Goal: Task Accomplishment & Management: Manage account settings

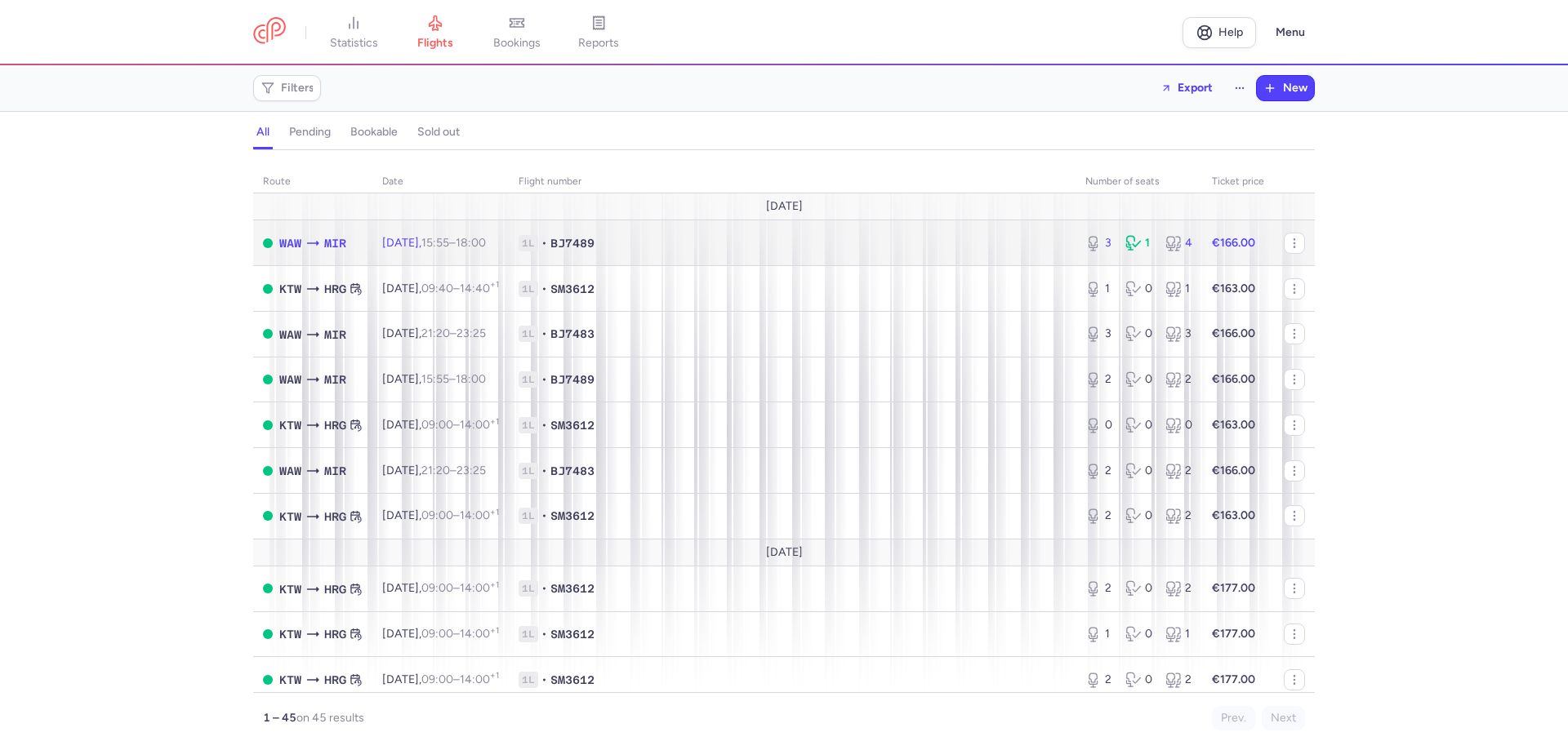
click at [496, 251] on td "Thu, 14 Aug, 15:55 – 18:00 +0" at bounding box center [440, 243] width 136 height 46
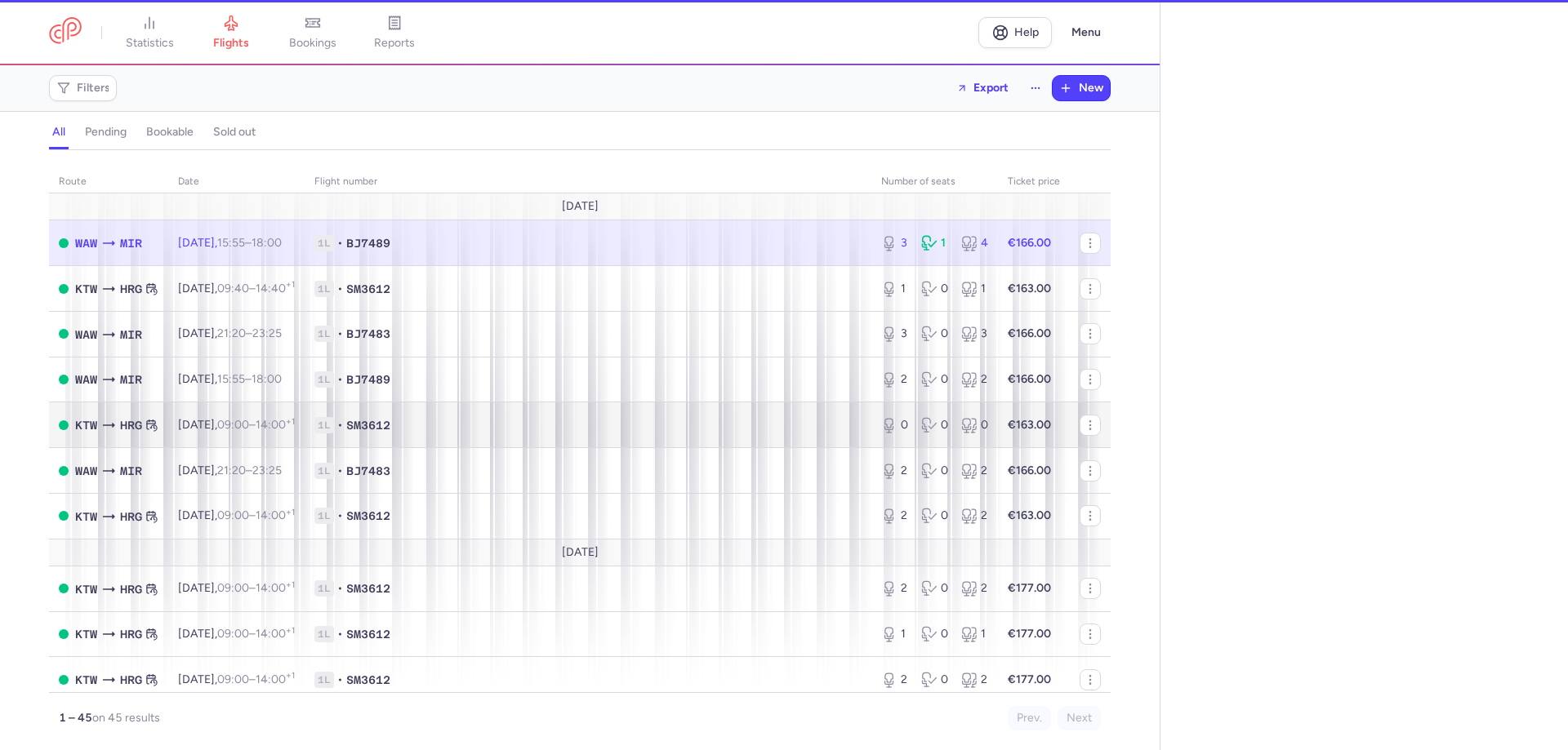
select select "hours"
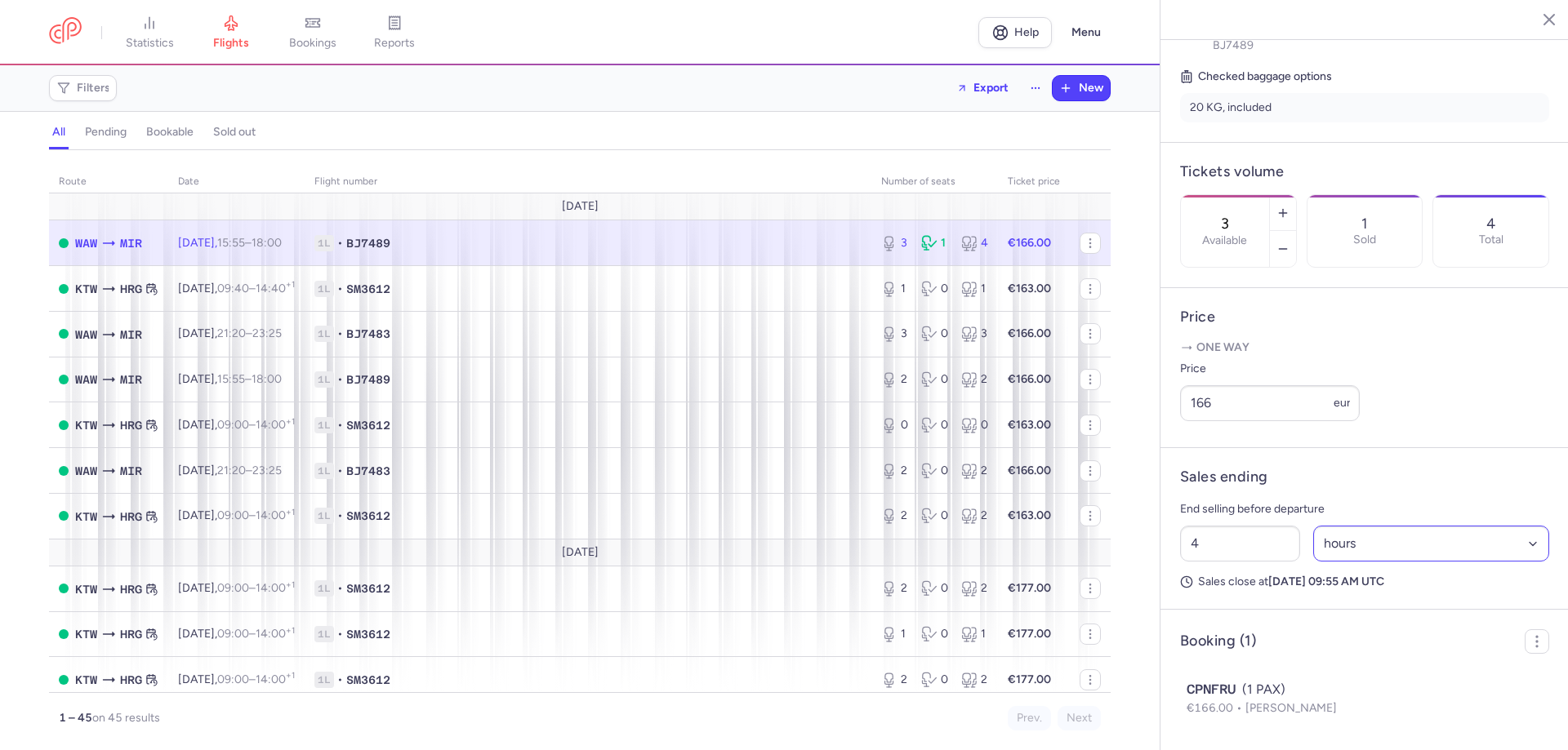
scroll to position [418, 0]
click at [1536, 635] on circle "button" at bounding box center [1537, 636] width 2 height 2
click at [1481, 694] on button "Export PNL" at bounding box center [1454, 679] width 161 height 30
click at [1437, 687] on span "Export PNL" at bounding box center [1465, 679] width 122 height 16
click at [1425, 675] on span "Export PNL" at bounding box center [1465, 679] width 122 height 16
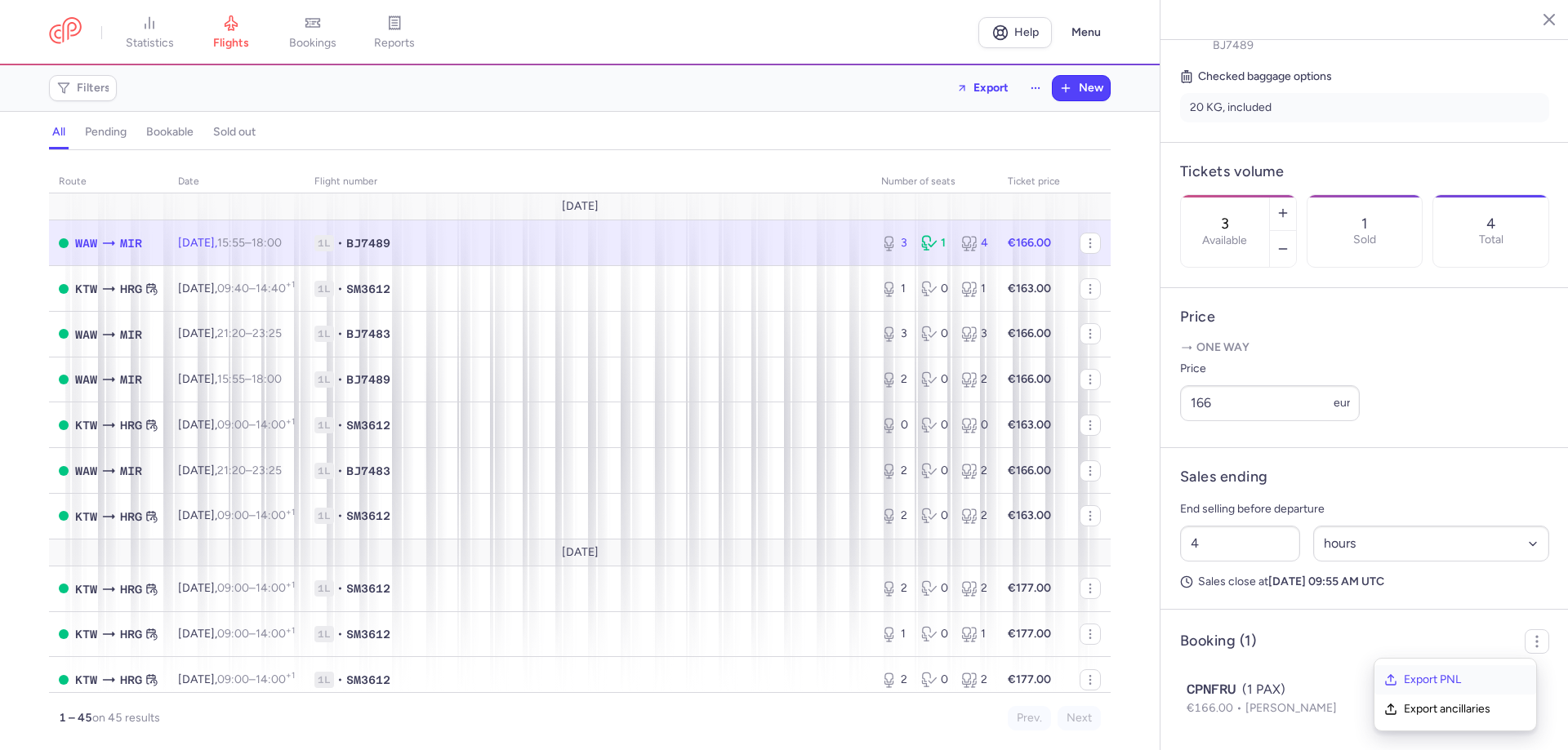
click at [1425, 677] on span "Export PNL" at bounding box center [1465, 679] width 122 height 16
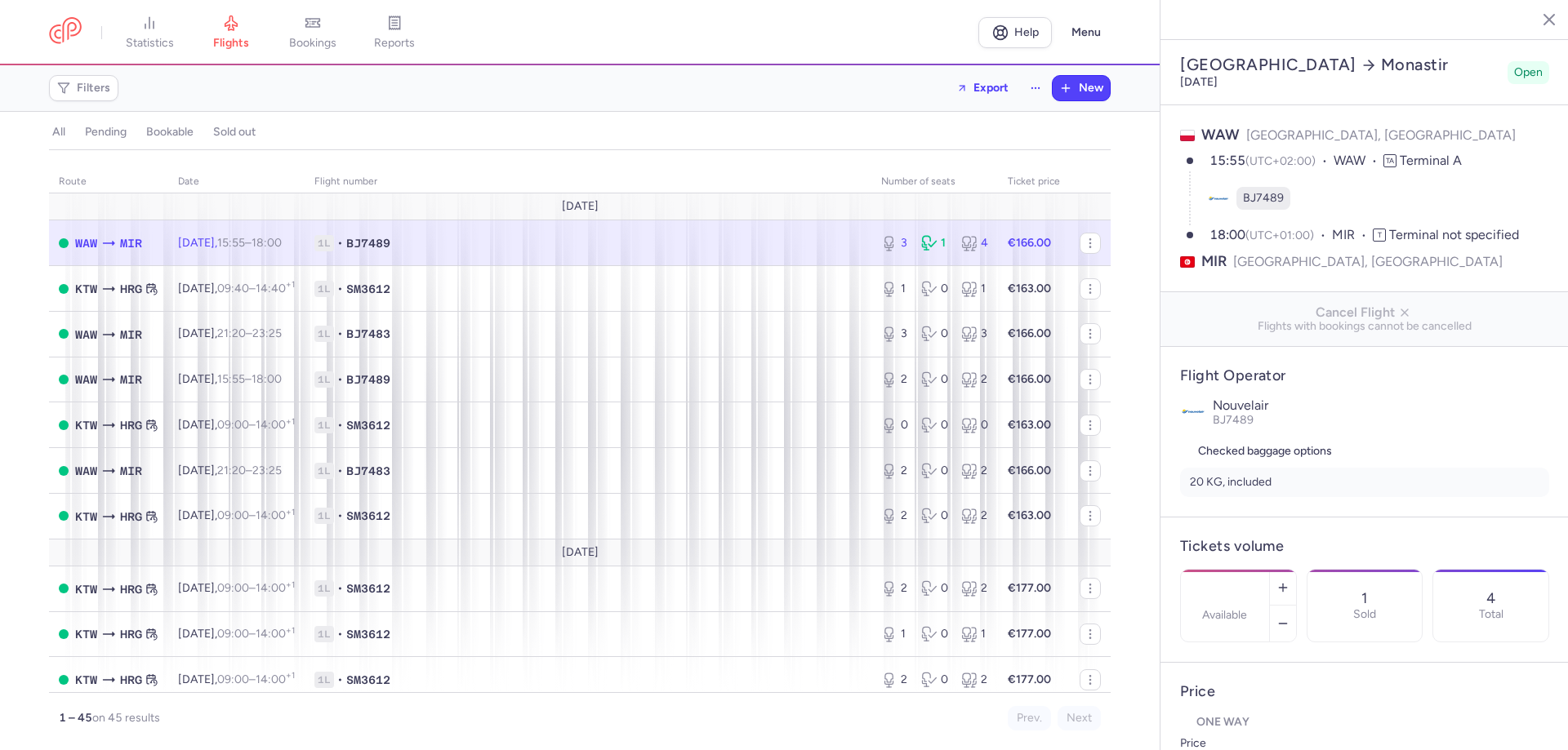
select select "days"
type input "3"
type input "166"
type input "4"
select select "hours"
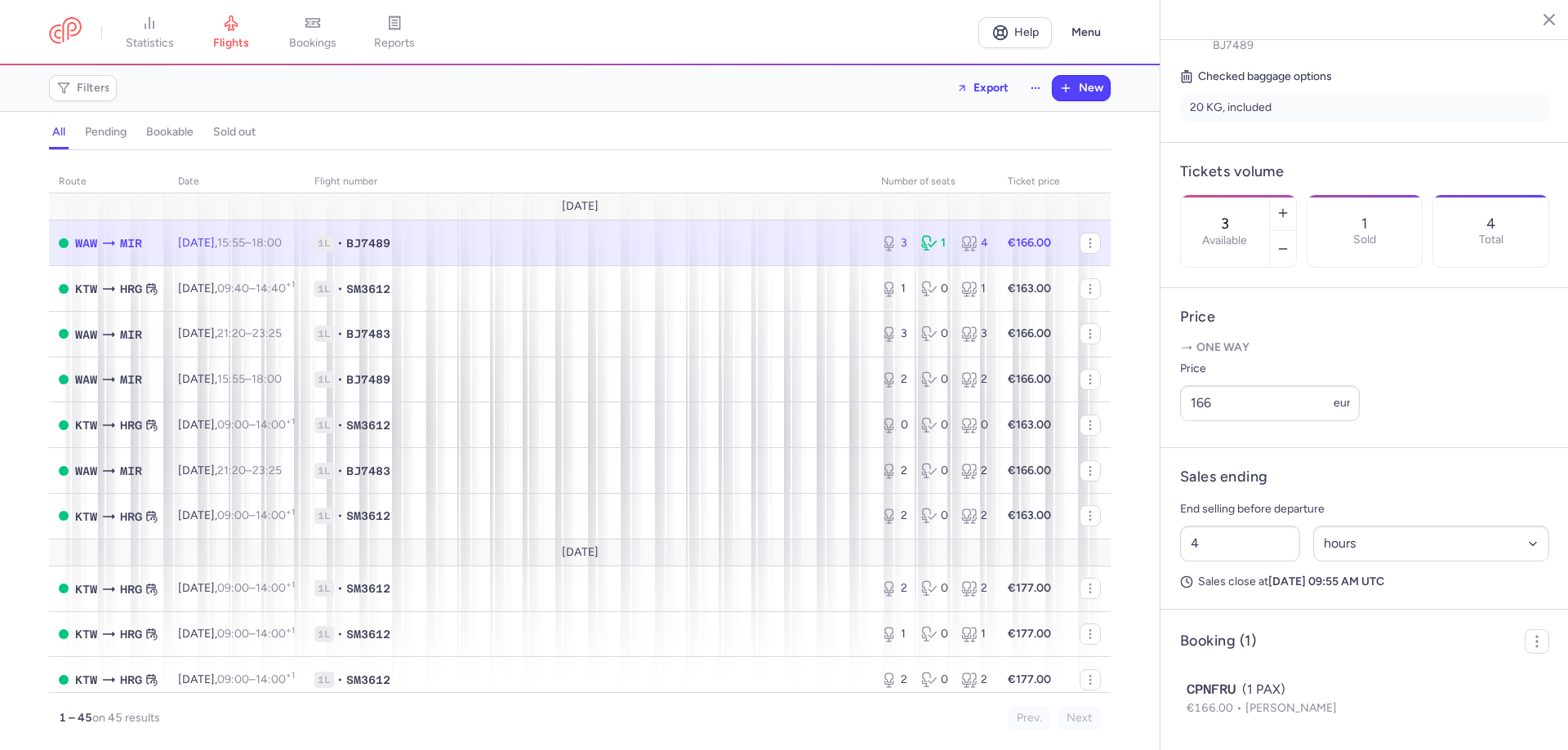
scroll to position [418, 0]
click at [1536, 642] on circle "button" at bounding box center [1537, 642] width 2 height 2
click at [1459, 681] on span "Export PNL" at bounding box center [1465, 679] width 122 height 16
click at [1387, 681] on icon "button" at bounding box center [1390, 680] width 13 height 13
click at [1392, 681] on icon "button" at bounding box center [1390, 680] width 13 height 13
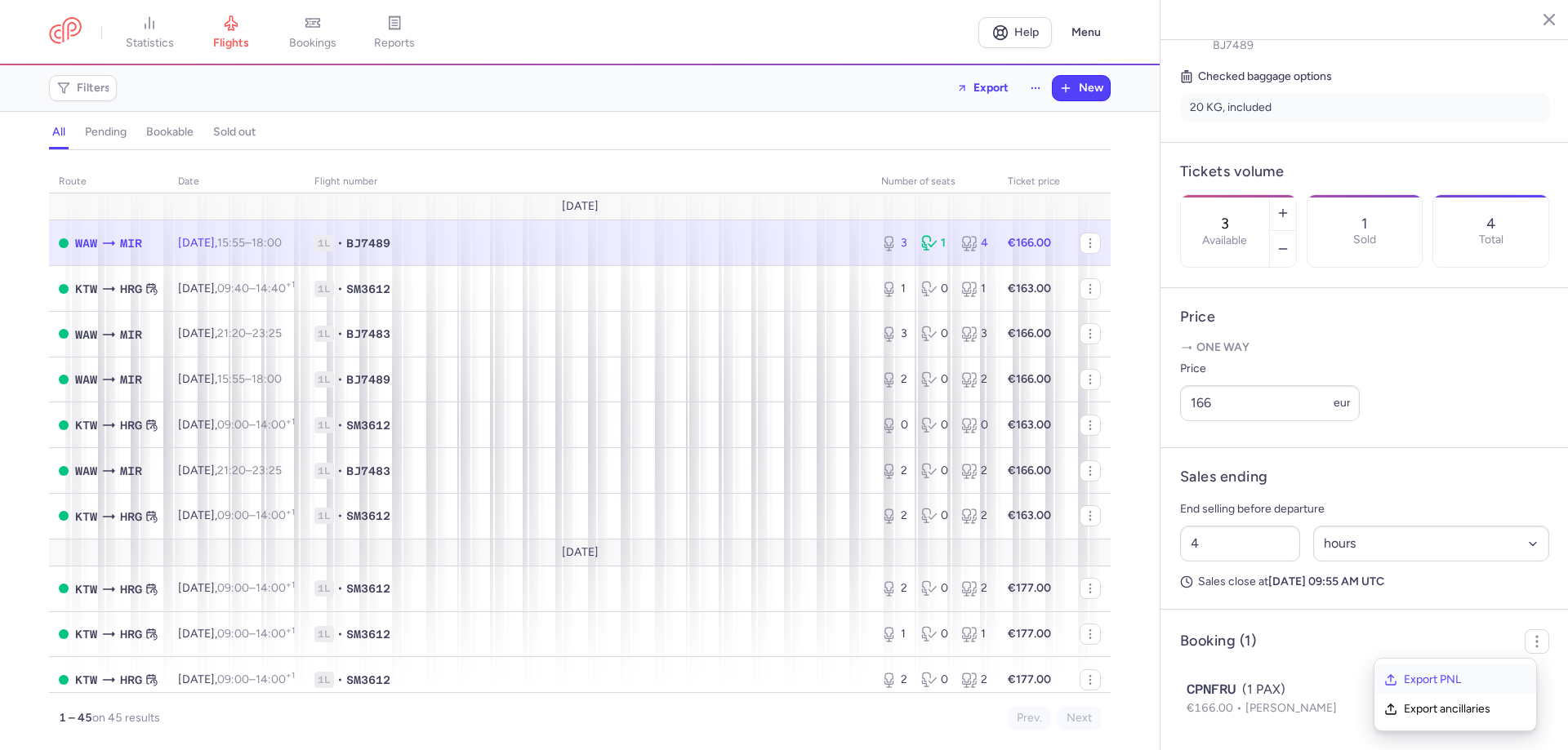
click at [1392, 681] on icon "button" at bounding box center [1390, 680] width 13 height 13
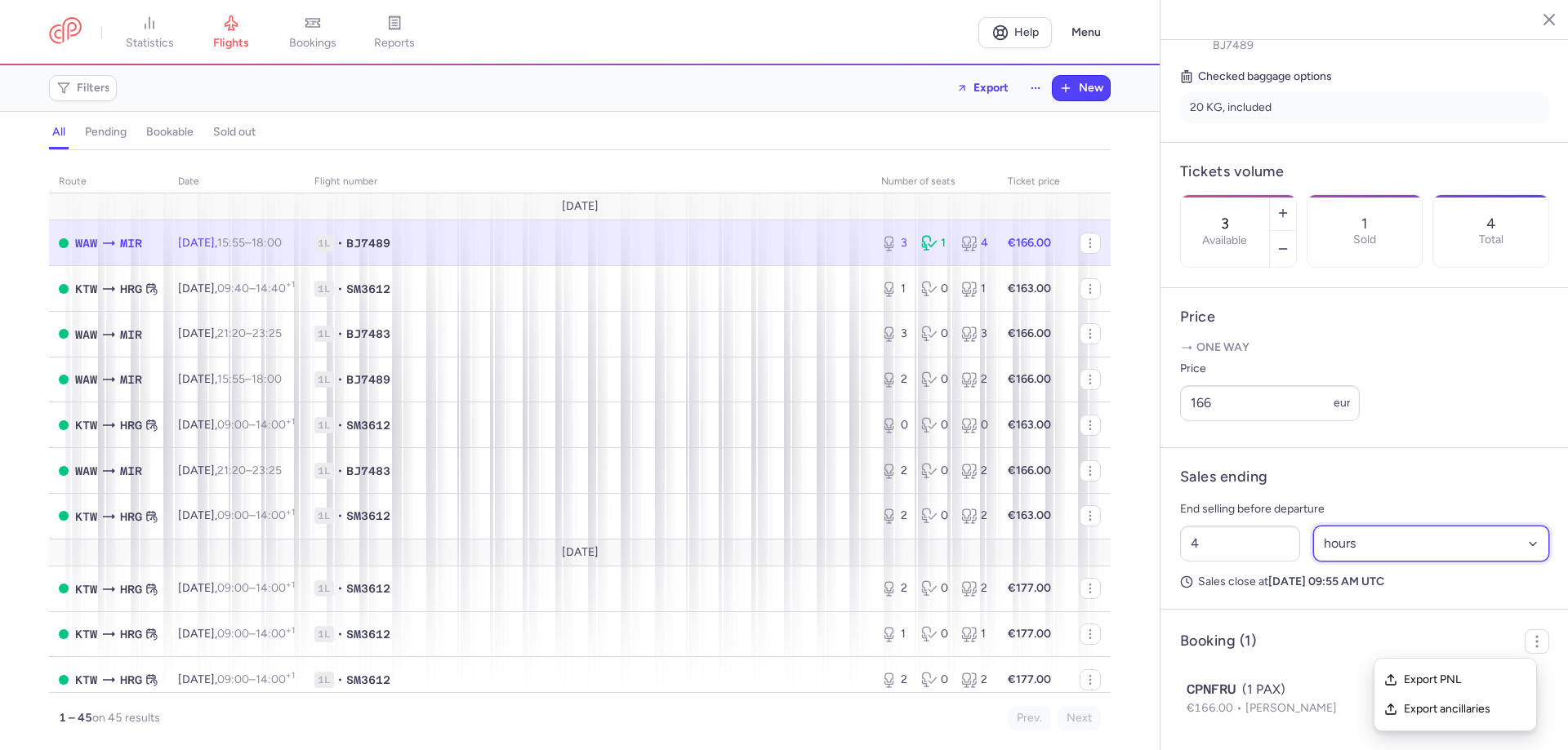
click at [1450, 541] on select "Select an option hours days" at bounding box center [1432, 544] width 237 height 36
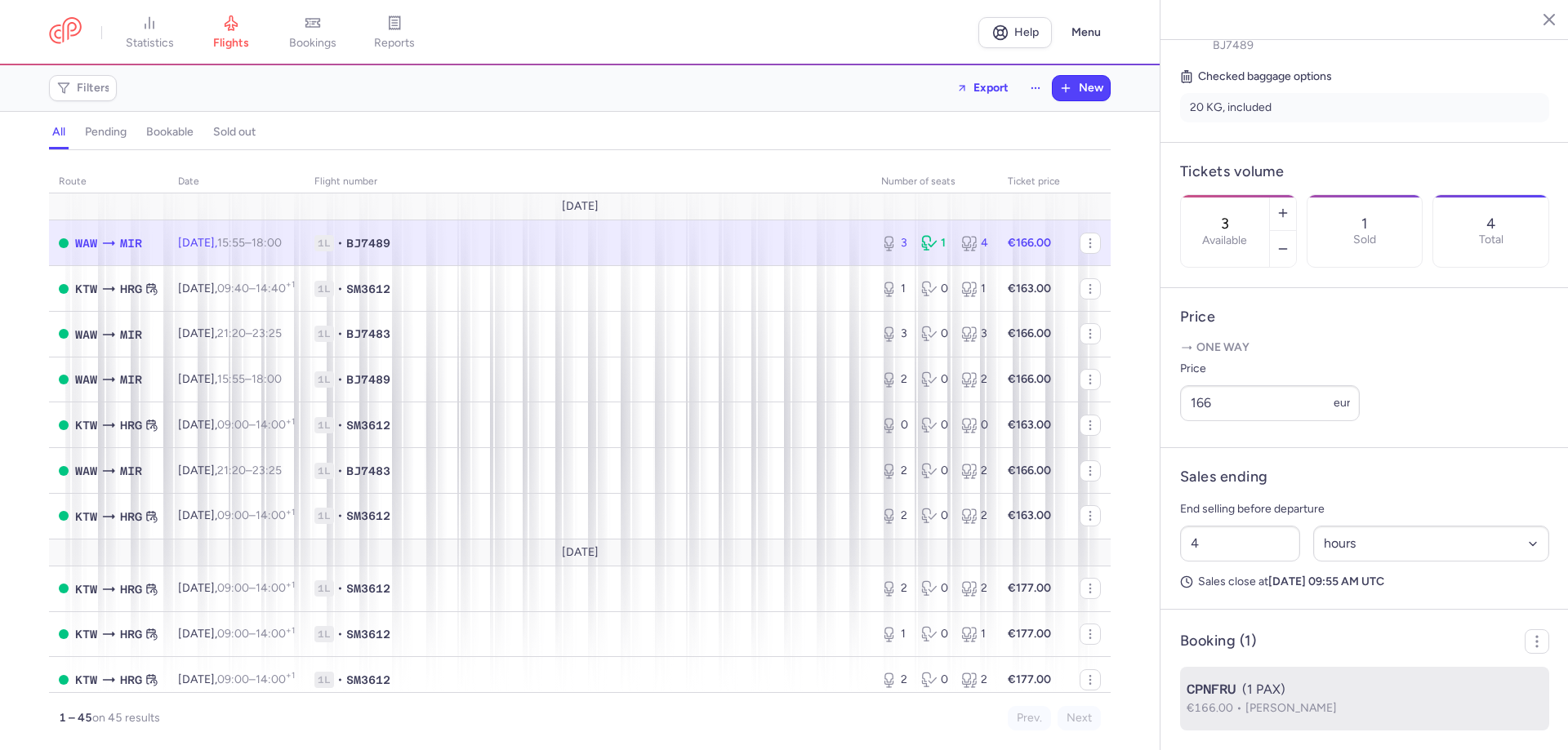
drag, startPoint x: 1483, startPoint y: 678, endPoint x: 1531, endPoint y: 653, distance: 54.1
click at [1483, 675] on li "CPNFRU (1 PAX) €166.00 [PERSON_NAME]" at bounding box center [1364, 698] width 369 height 64
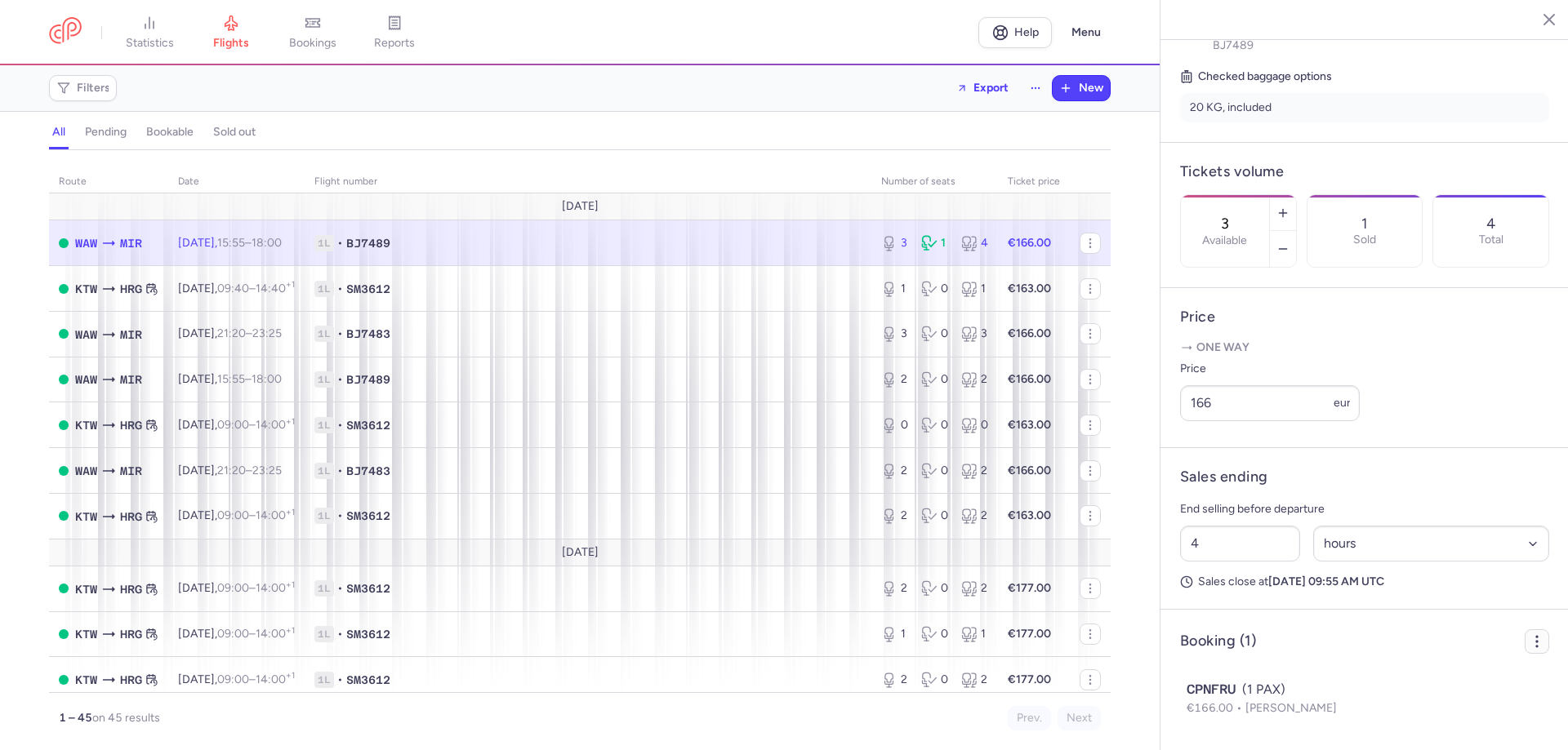
click at [1529, 638] on icon "button" at bounding box center [1537, 641] width 16 height 16
click at [1445, 677] on span "Export PNL" at bounding box center [1465, 679] width 122 height 16
click at [1079, 236] on button "button" at bounding box center [1090, 243] width 21 height 21
click at [1053, 245] on td "€166.00" at bounding box center [1033, 243] width 72 height 46
click at [1527, 653] on button "button" at bounding box center [1537, 642] width 25 height 25
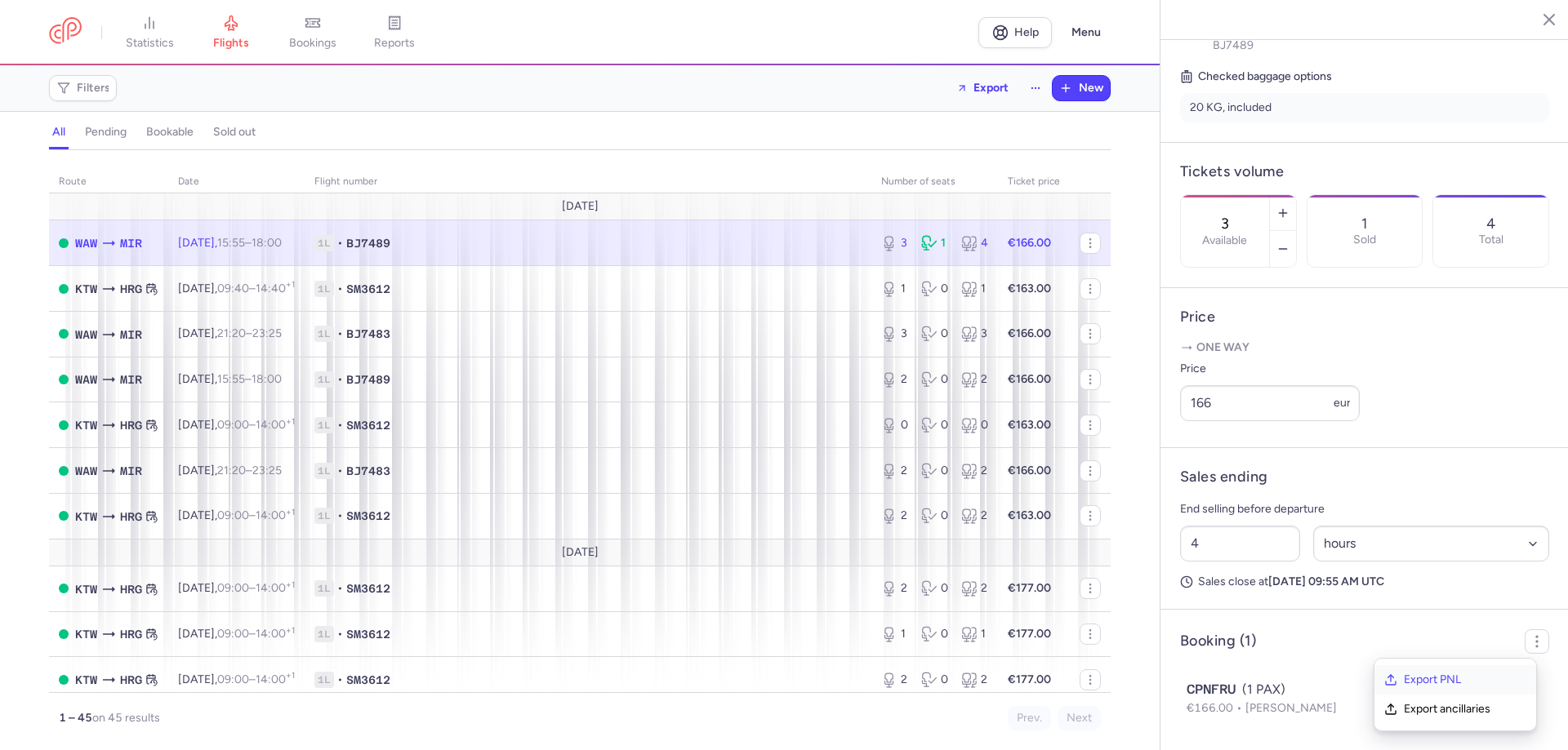
click at [1445, 682] on span "Export PNL" at bounding box center [1465, 679] width 122 height 16
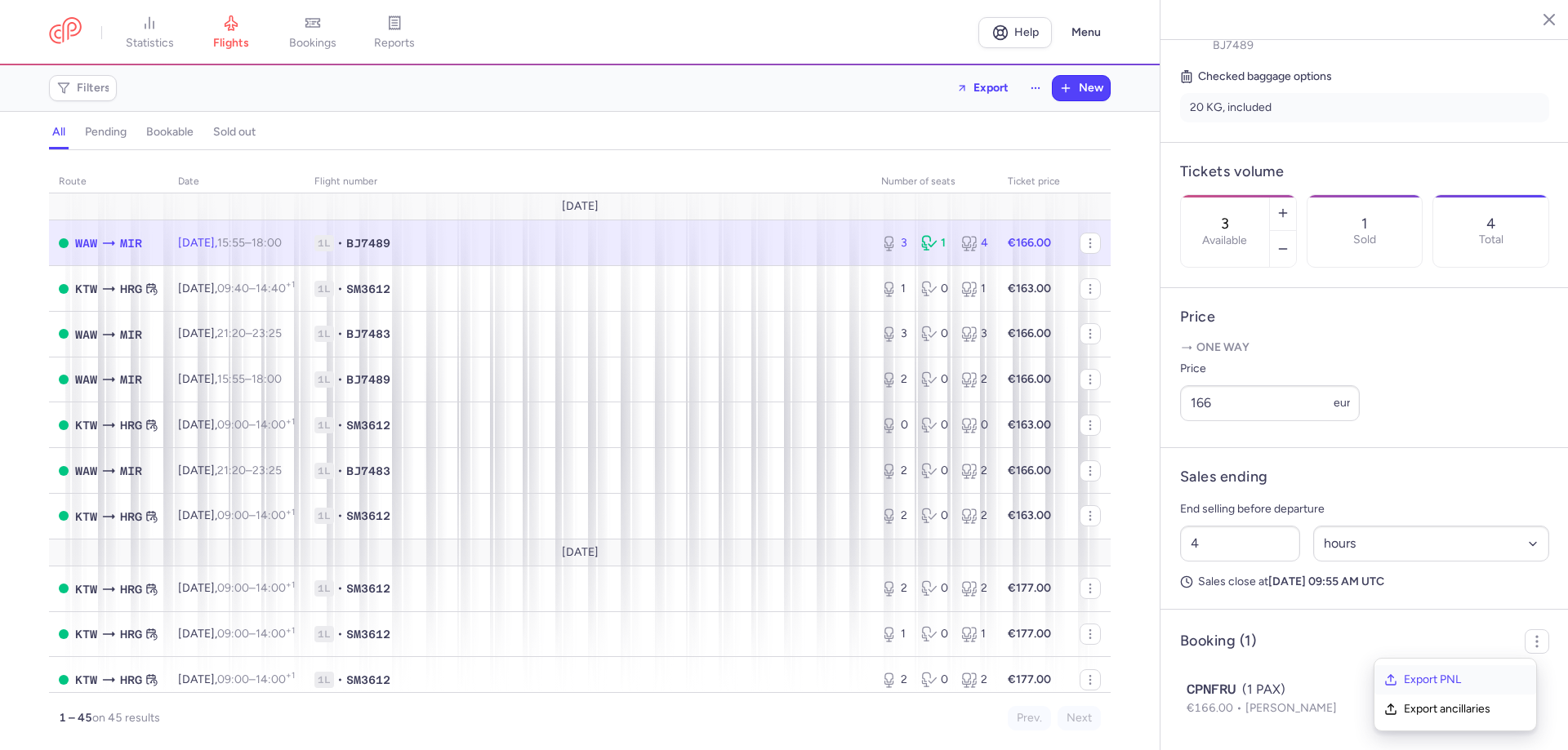
click at [1433, 684] on span "Export PNL" at bounding box center [1465, 679] width 122 height 16
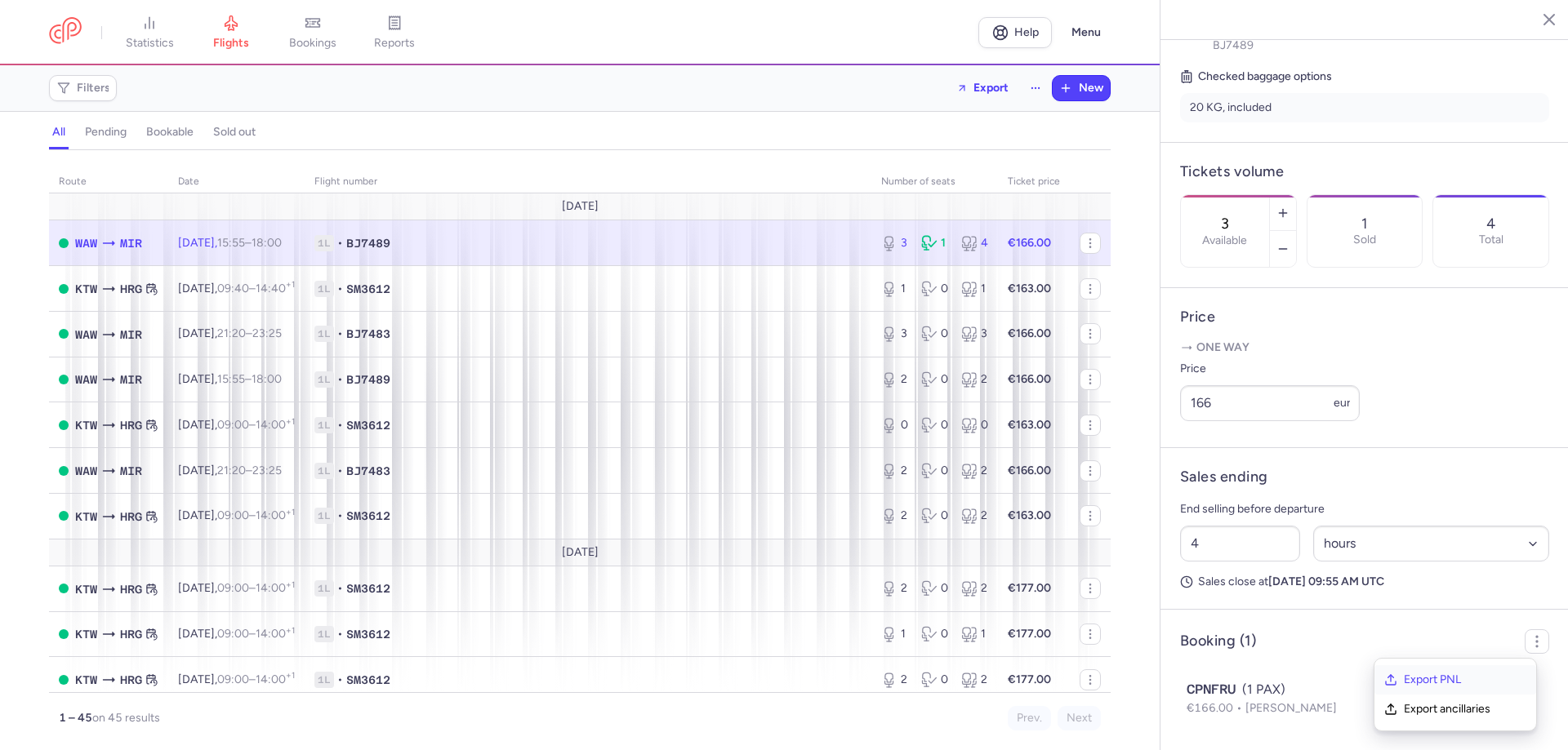
click at [1433, 684] on span "Export PNL" at bounding box center [1465, 679] width 122 height 16
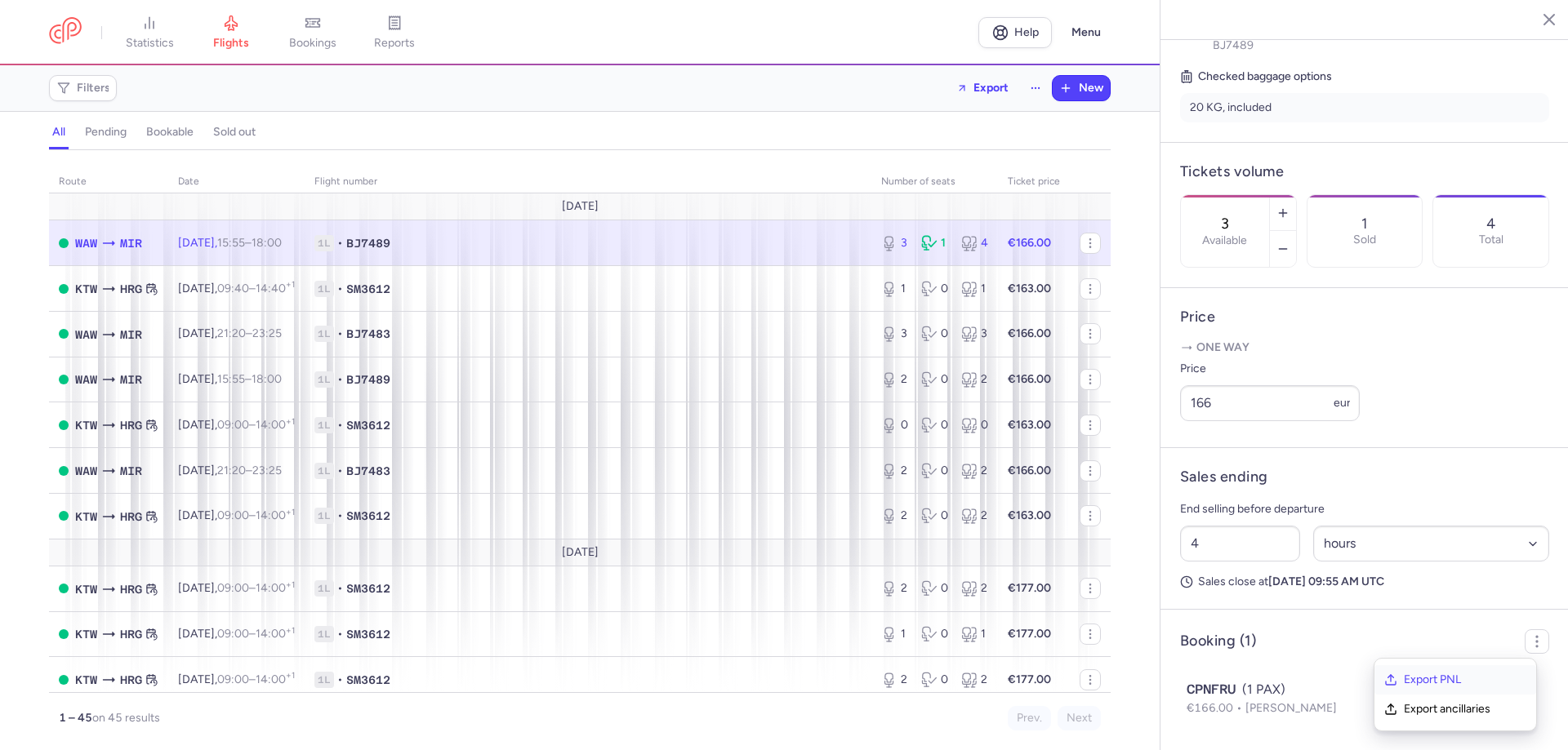
click at [1433, 684] on span "Export PNL" at bounding box center [1465, 679] width 122 height 16
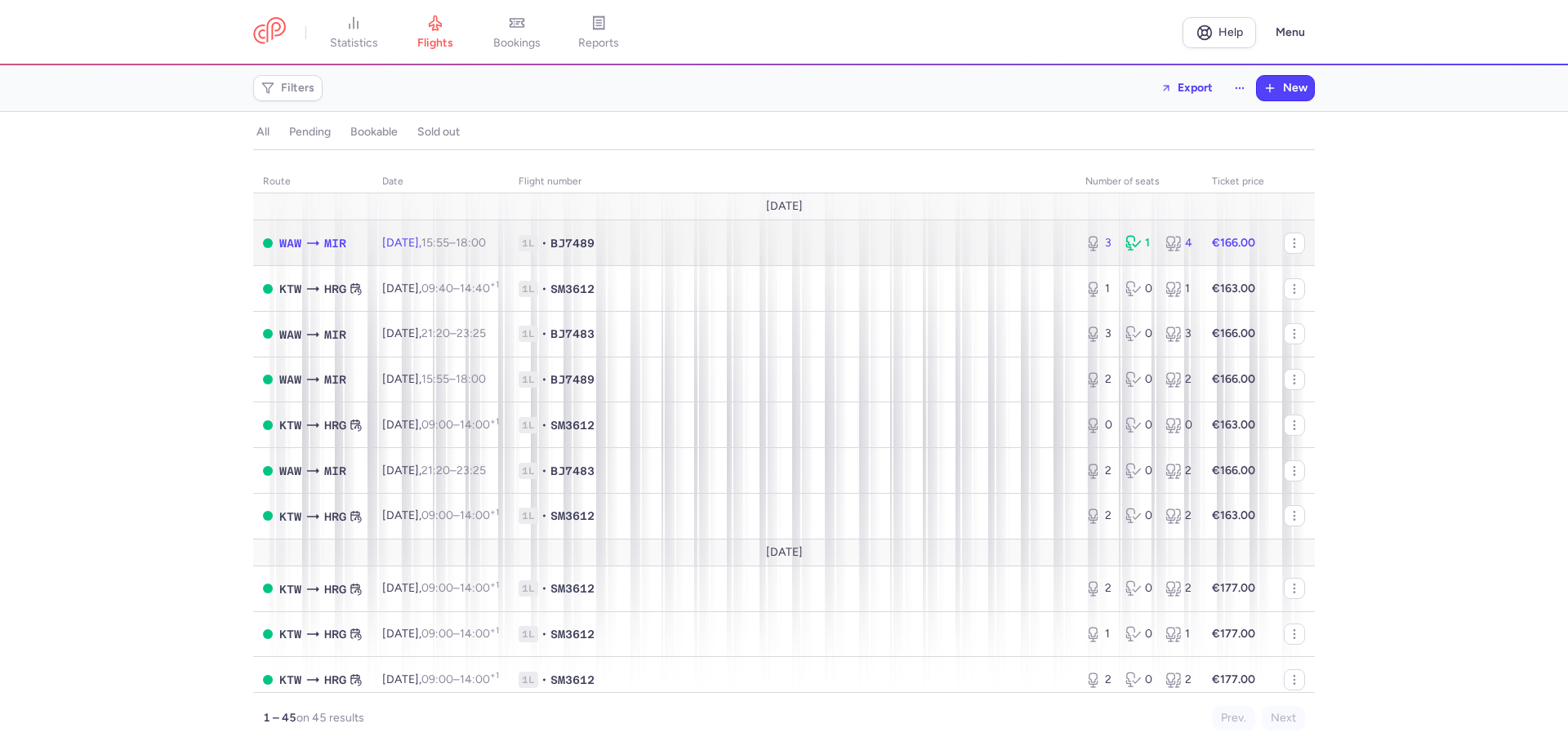
click at [595, 249] on span "BJ7489" at bounding box center [573, 242] width 44 height 16
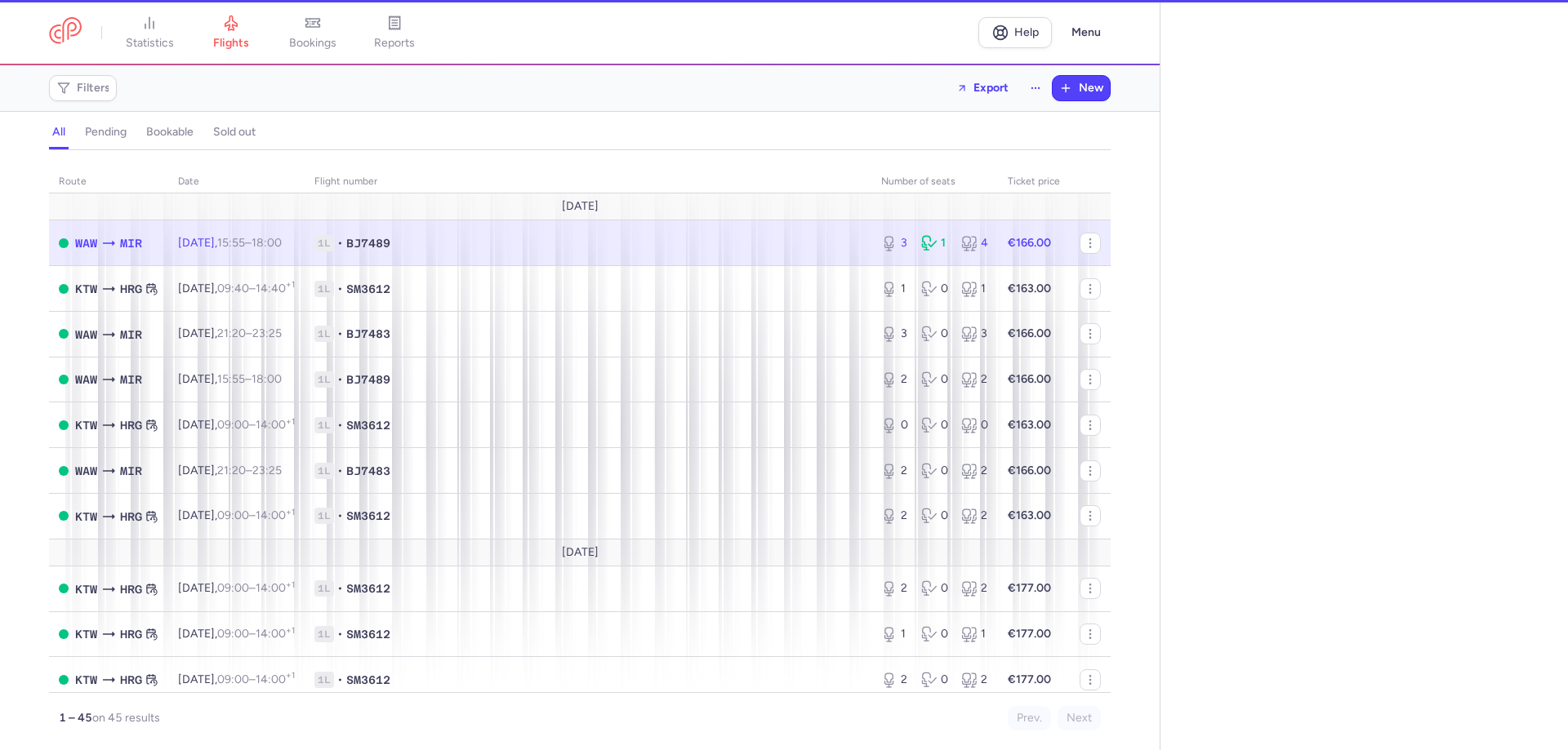
select select "hours"
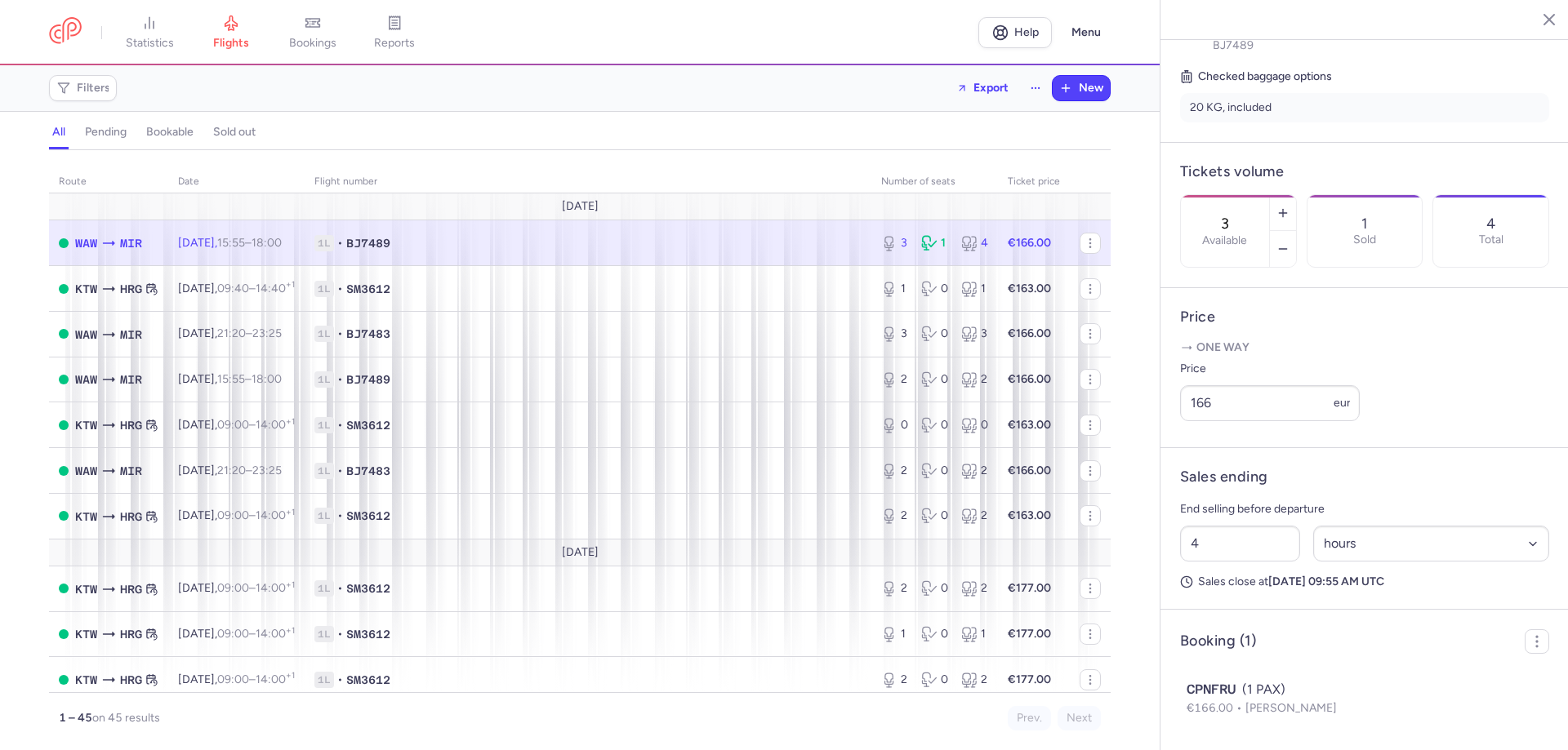
scroll to position [418, 0]
click at [1529, 647] on icon "button" at bounding box center [1537, 641] width 16 height 16
click at [1440, 681] on span "Export PNL" at bounding box center [1465, 679] width 122 height 16
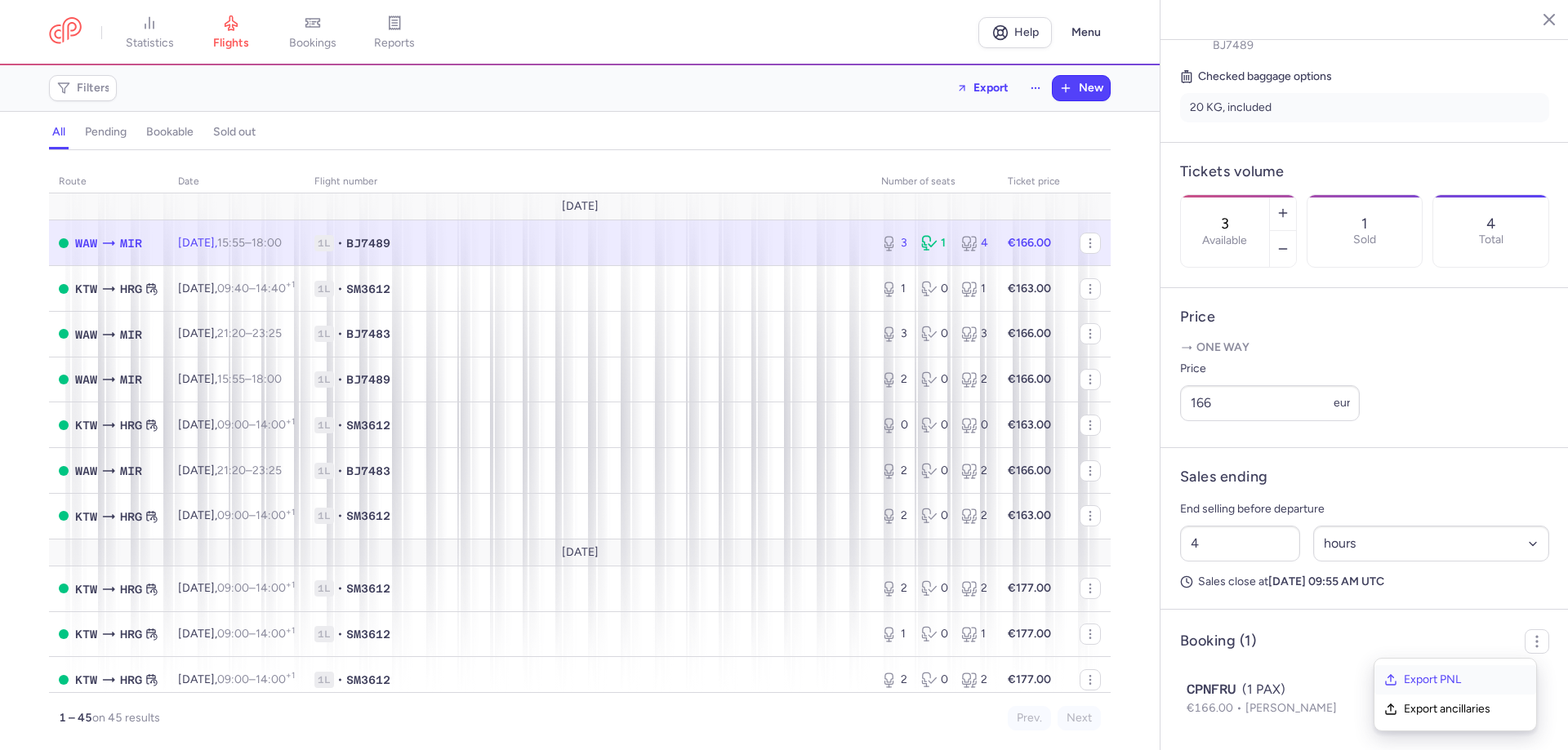
click at [1440, 681] on span "Export PNL" at bounding box center [1465, 679] width 122 height 16
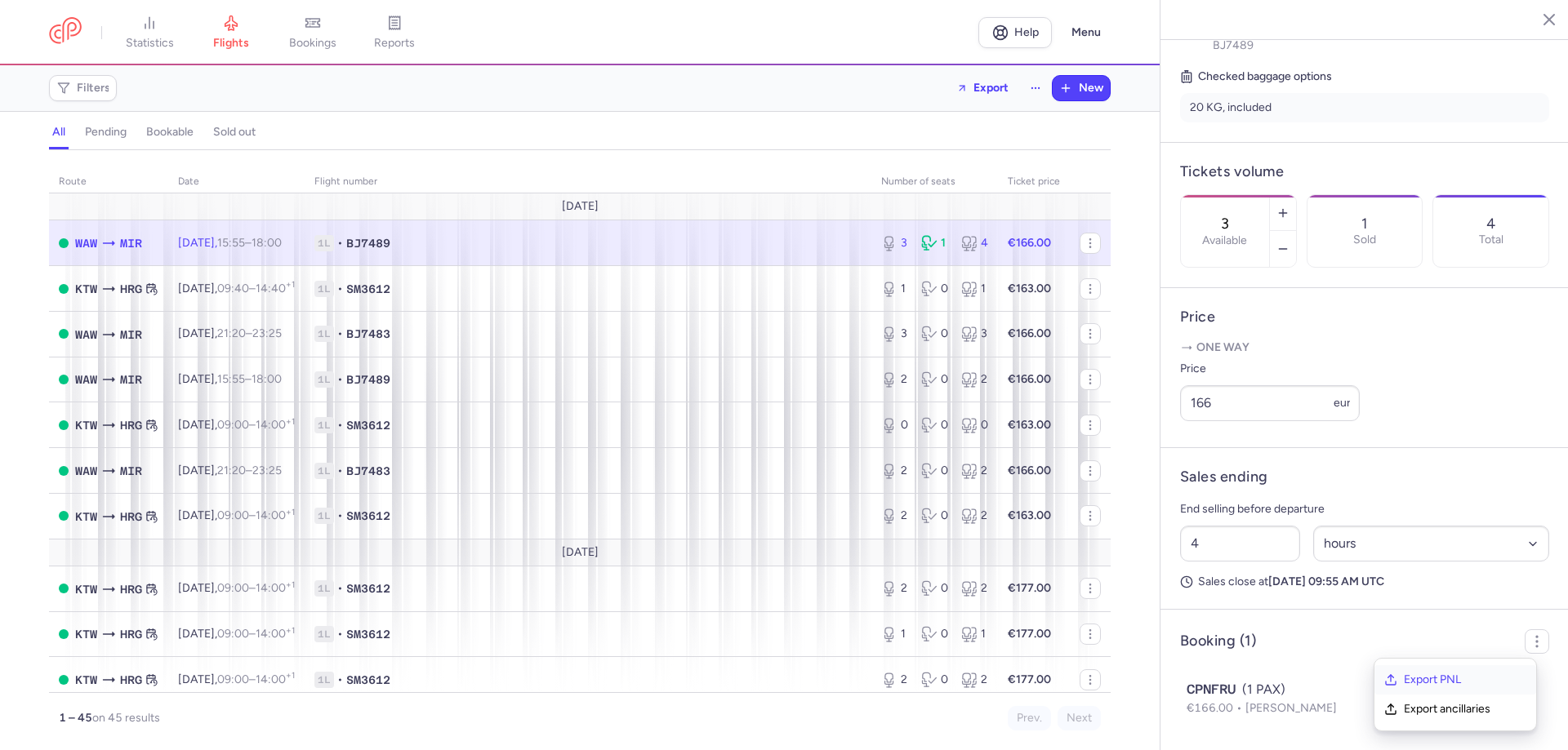
click at [1440, 681] on span "Export PNL" at bounding box center [1465, 679] width 122 height 16
click at [1472, 681] on span "Export PNL" at bounding box center [1465, 679] width 122 height 16
click at [856, 23] on nav "statistics flights bookings reports" at bounding box center [513, 32] width 930 height 36
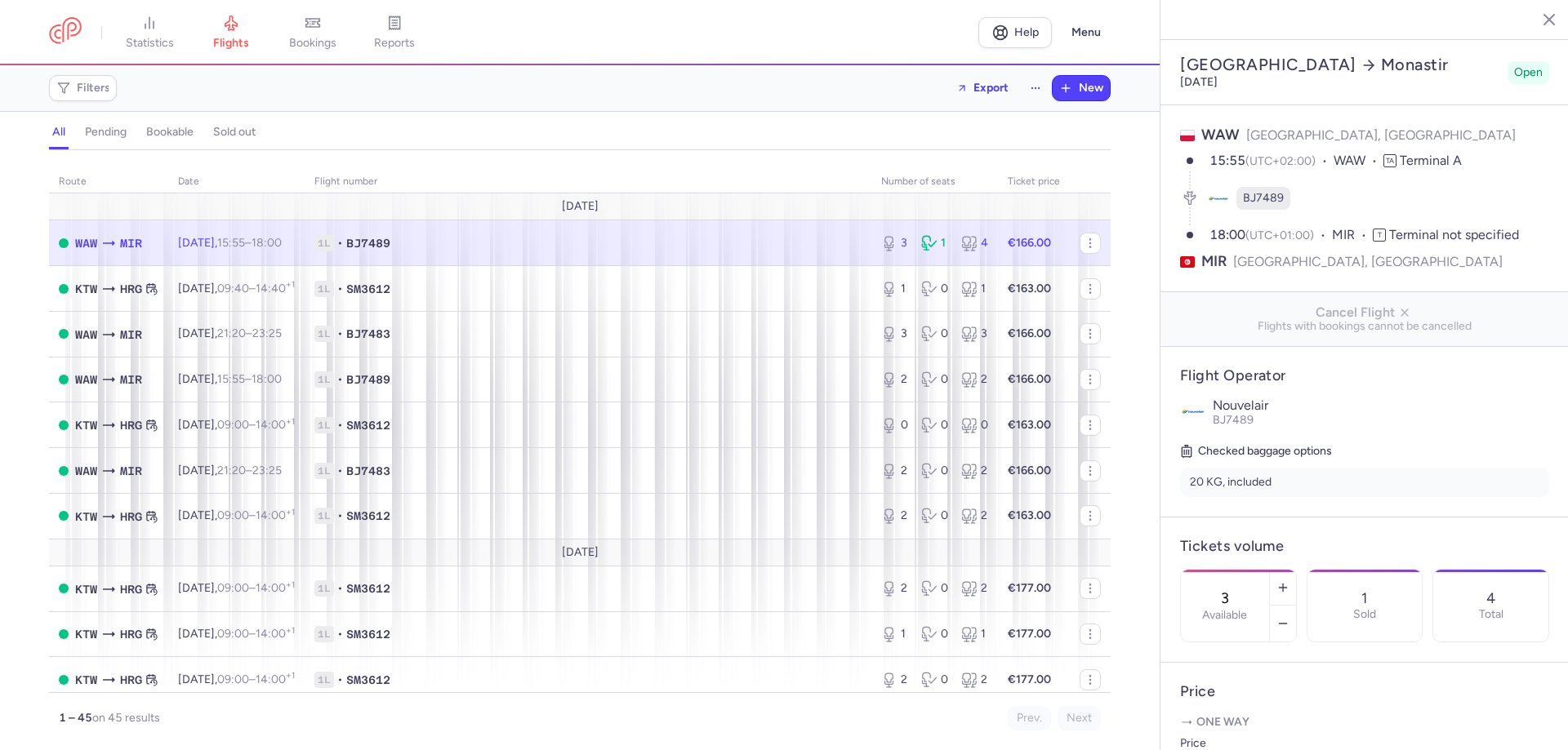
select select "hours"
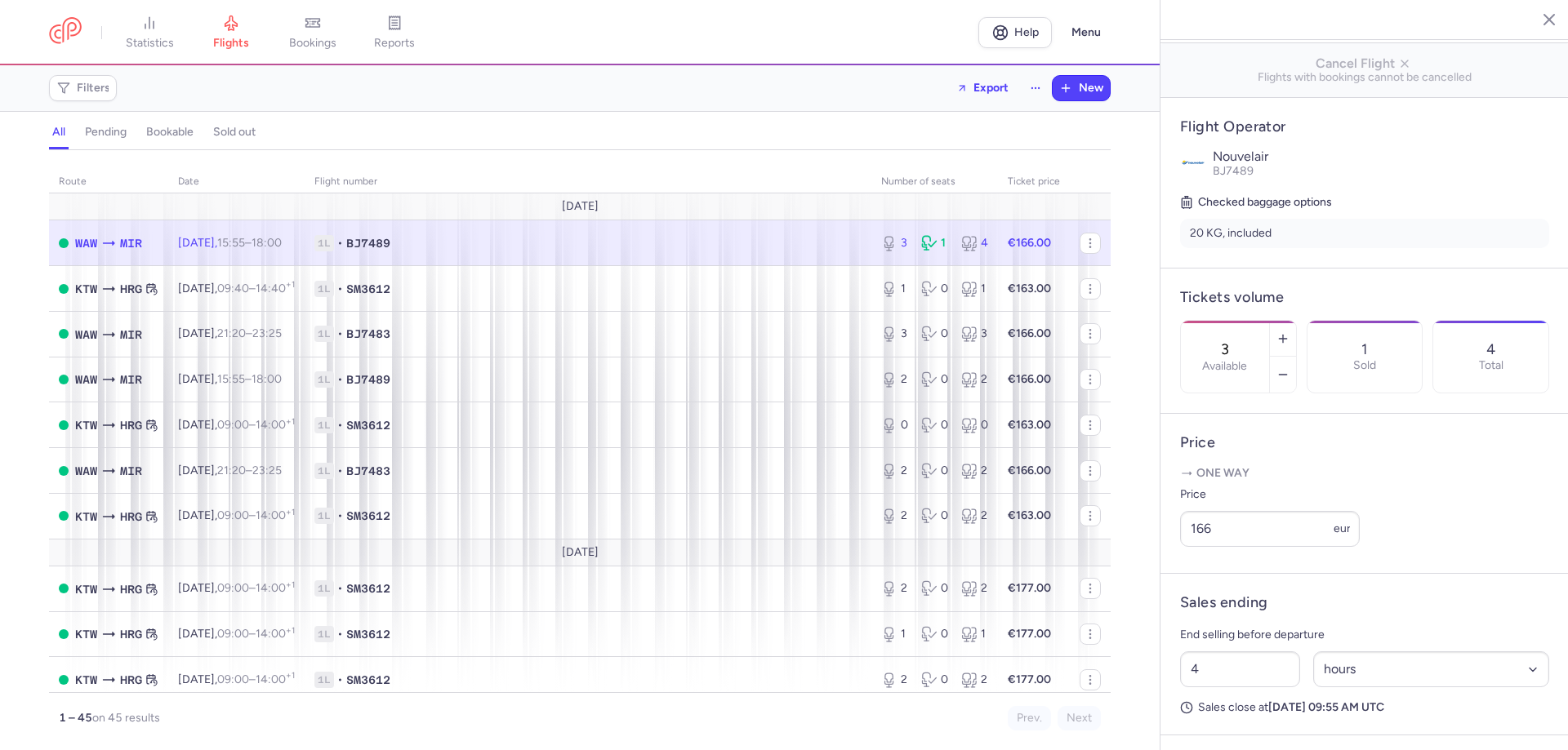
scroll to position [408, 0]
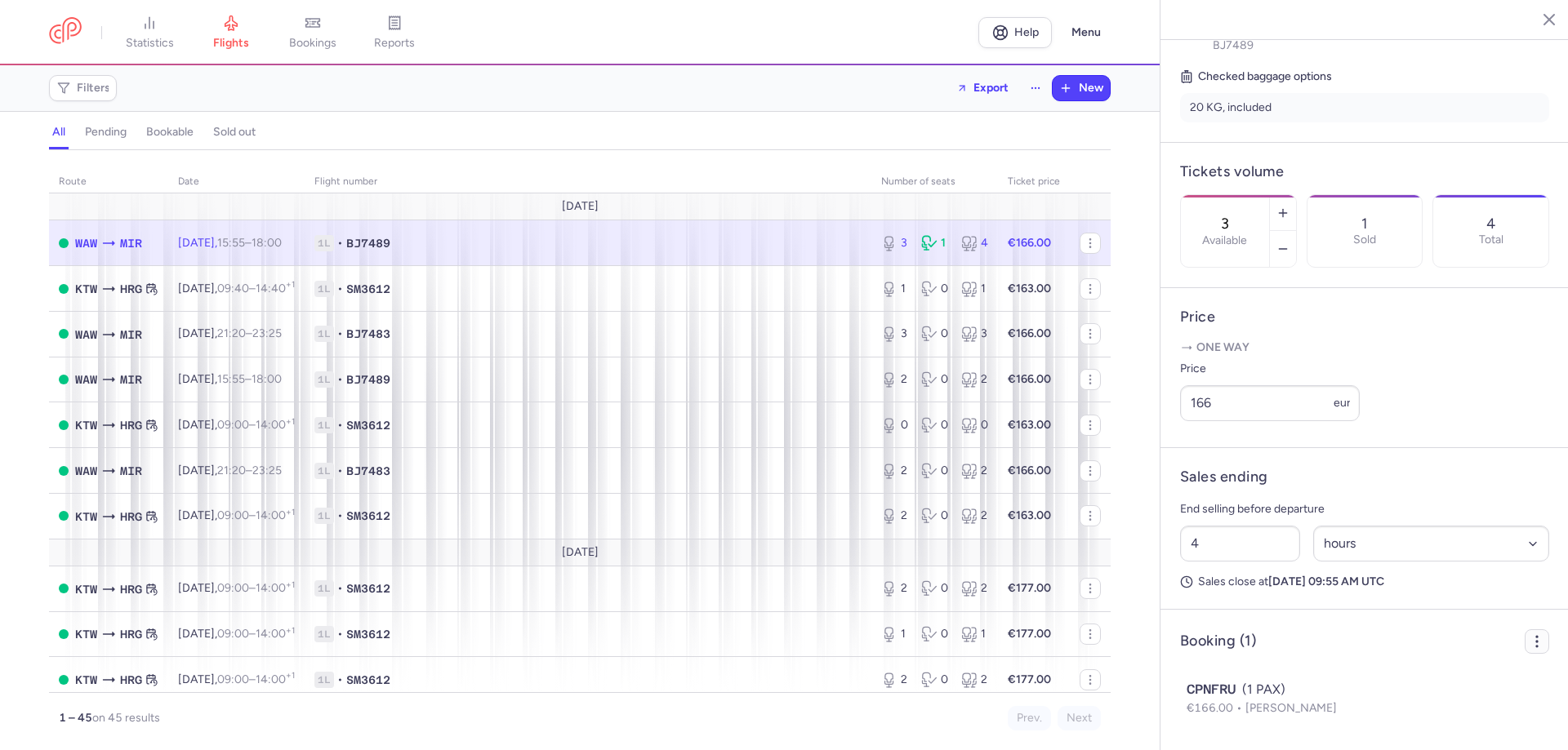
click at [1529, 648] on icon "button" at bounding box center [1537, 641] width 16 height 16
click at [1441, 687] on span "Export PNL" at bounding box center [1465, 689] width 122 height 16
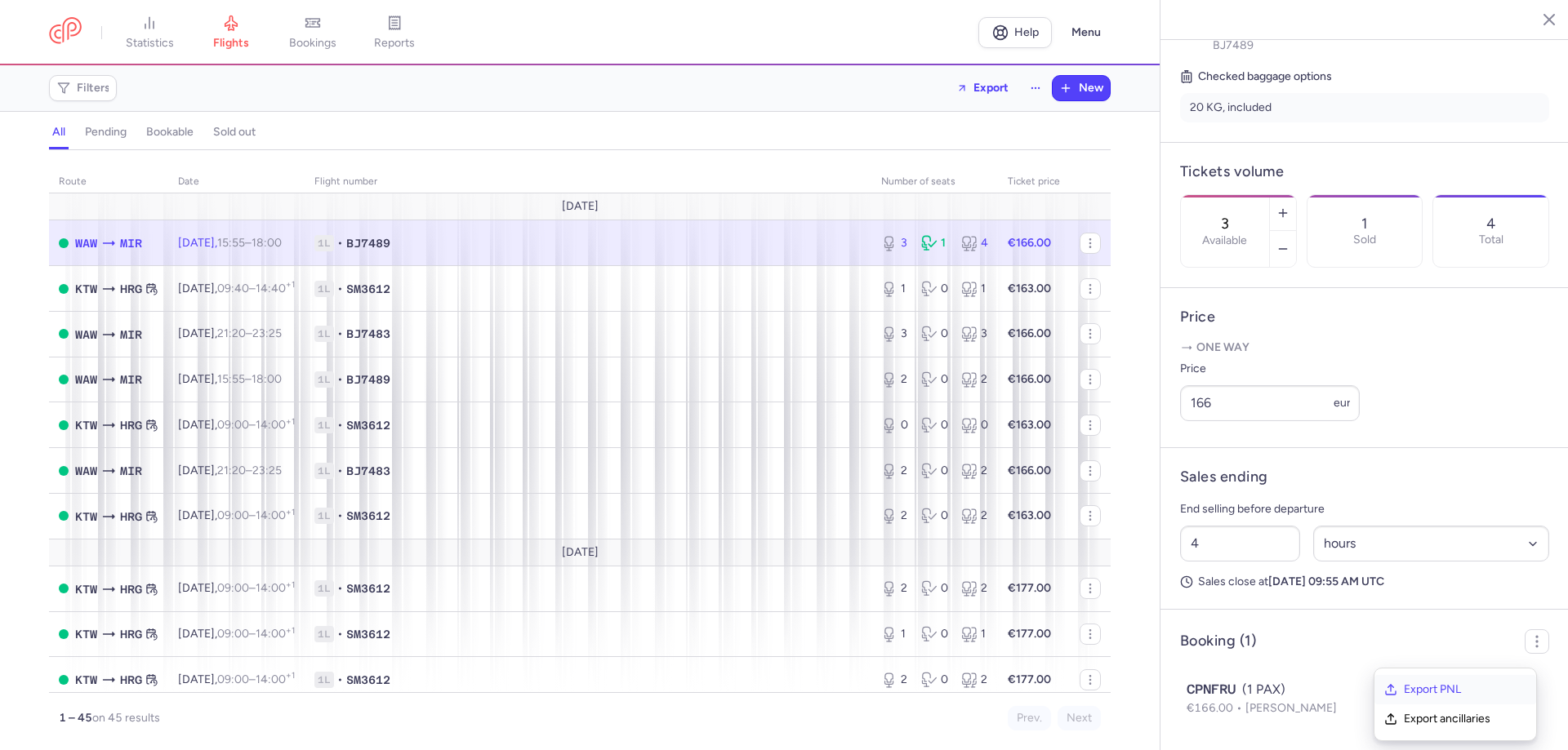
click at [1441, 687] on span "Export PNL" at bounding box center [1465, 689] width 122 height 16
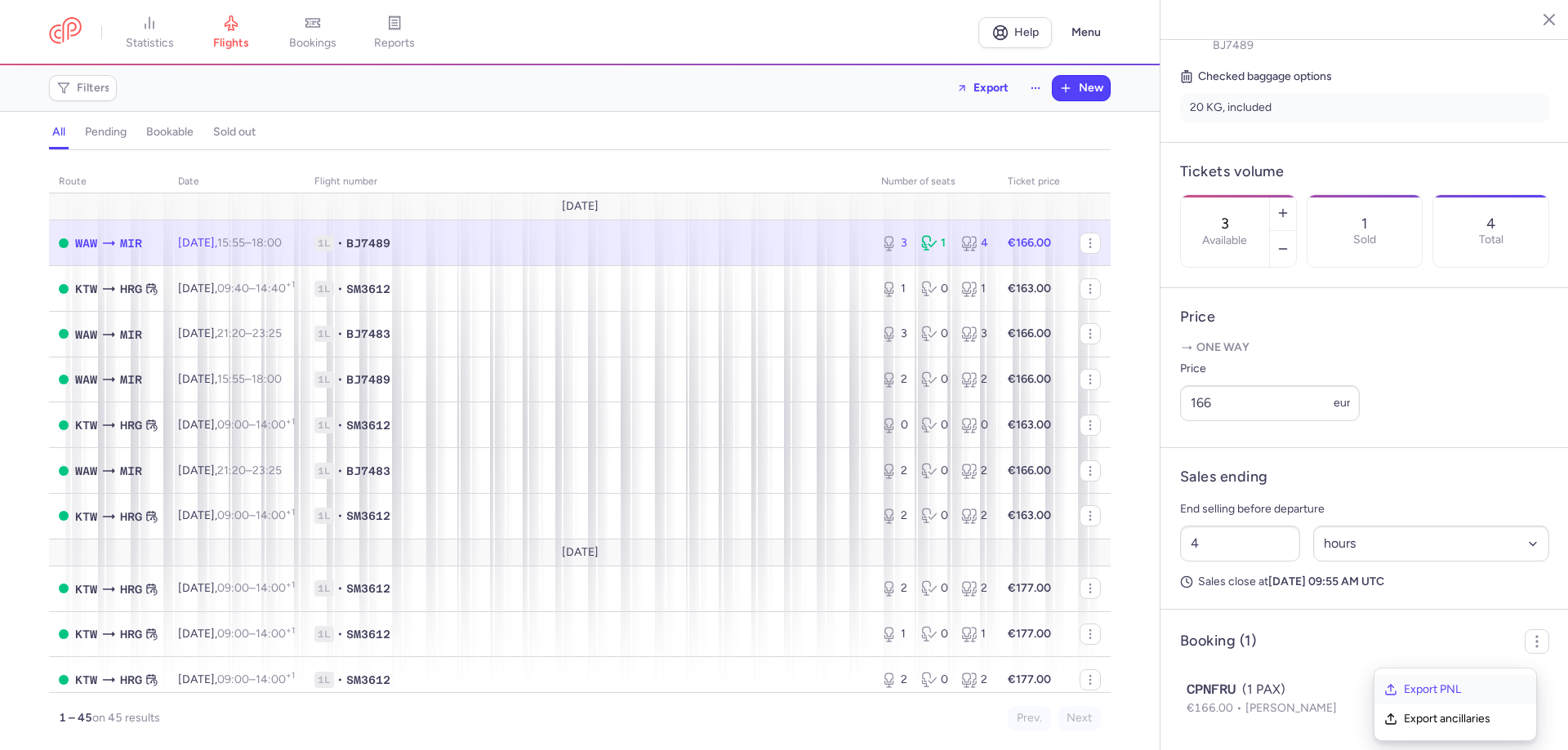
click at [1441, 687] on span "Export PNL" at bounding box center [1465, 689] width 122 height 16
click at [1474, 688] on span "Export PNL" at bounding box center [1465, 689] width 122 height 16
click at [1466, 697] on span "Export PNL" at bounding box center [1465, 689] width 122 height 16
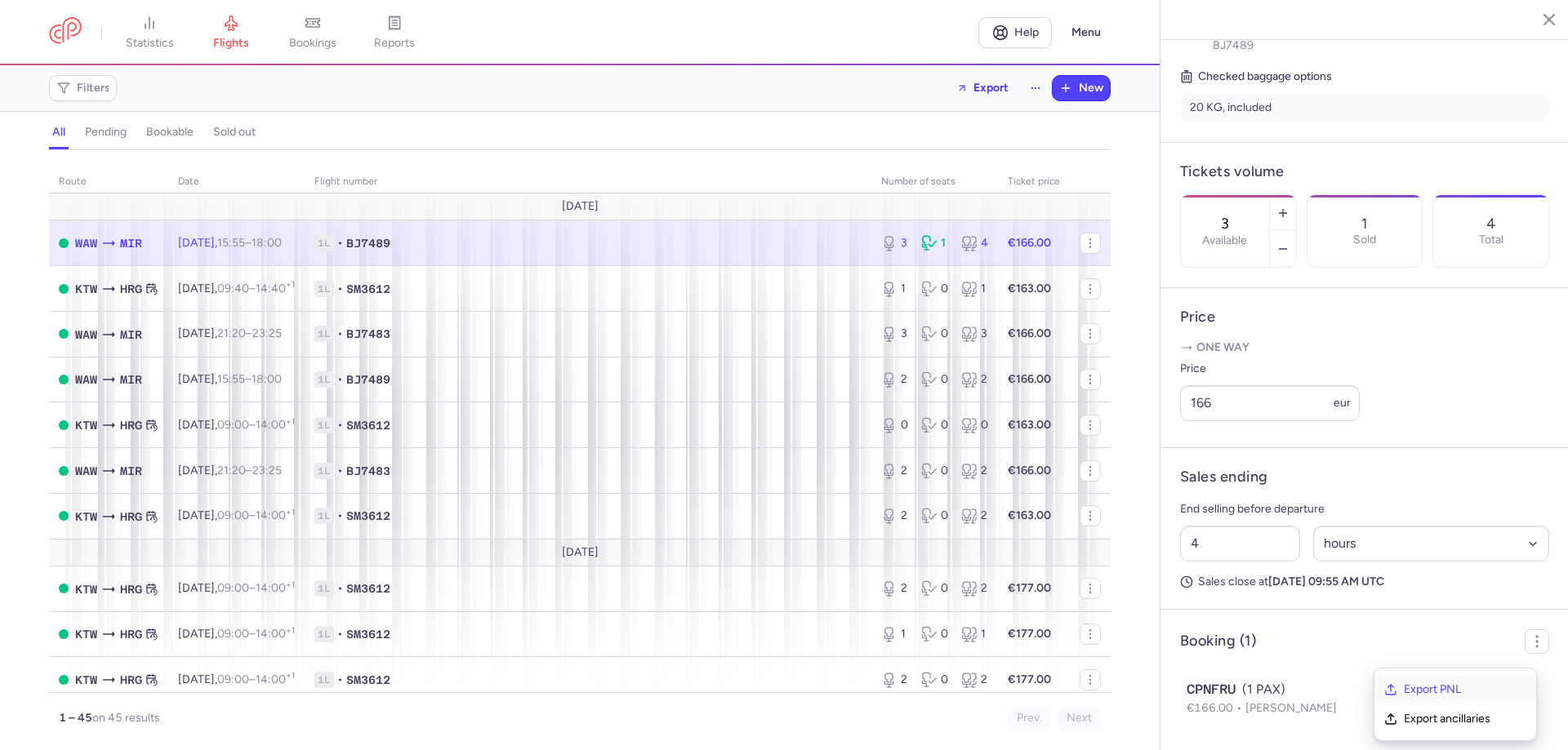
click at [1466, 697] on span "Export PNL" at bounding box center [1465, 689] width 122 height 16
